Goal: Download file/media

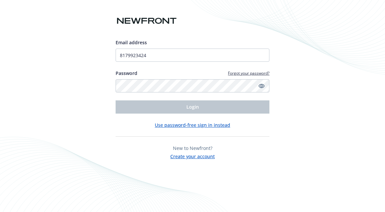
click at [183, 57] on input "8179923424" at bounding box center [193, 54] width 154 height 13
type input "[PERSON_NAME][EMAIL_ADDRESS][DOMAIN_NAME]"
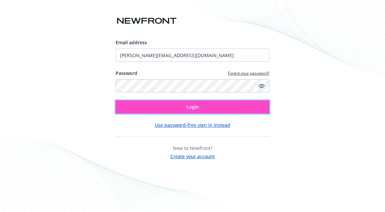
click at [180, 102] on button "Login" at bounding box center [193, 106] width 154 height 13
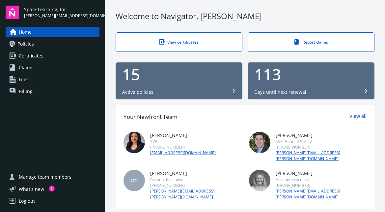
click at [149, 72] on div "15" at bounding box center [179, 74] width 114 height 16
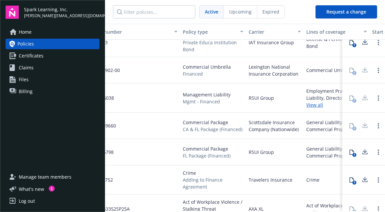
scroll to position [120, 0]
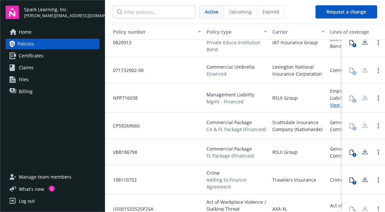
click at [241, 131] on span "CA & FL Package (Financed)" at bounding box center [237, 129] width 60 height 7
click at [304, 119] on span "Scottsdale Insurance Company (Nationwide)" at bounding box center [299, 126] width 52 height 14
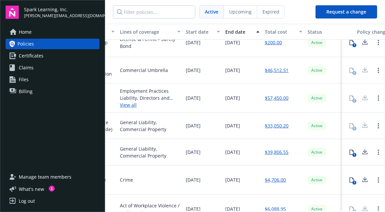
scroll to position [120, 227]
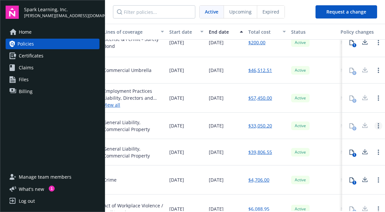
click at [378, 128] on icon "Open options" at bounding box center [378, 125] width 1 height 5
click at [378, 128] on link "Open options" at bounding box center [379, 126] width 8 height 8
click at [366, 151] on icon at bounding box center [365, 152] width 8 height 8
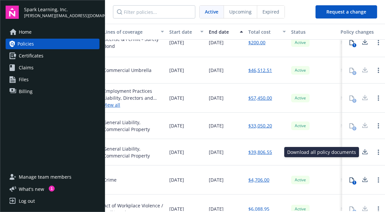
click at [56, 55] on link "Certificates" at bounding box center [53, 55] width 94 height 11
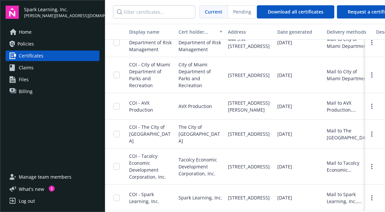
scroll to position [630, 0]
click at [178, 200] on div "Spark Learning, Inc." at bounding box center [200, 197] width 49 height 26
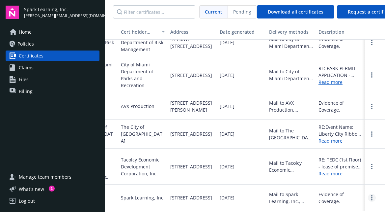
click at [371, 195] on icon "more" at bounding box center [371, 197] width 1 height 5
click at [360, 181] on link "Download" at bounding box center [354, 178] width 43 height 13
